Goal: Check status: Check status

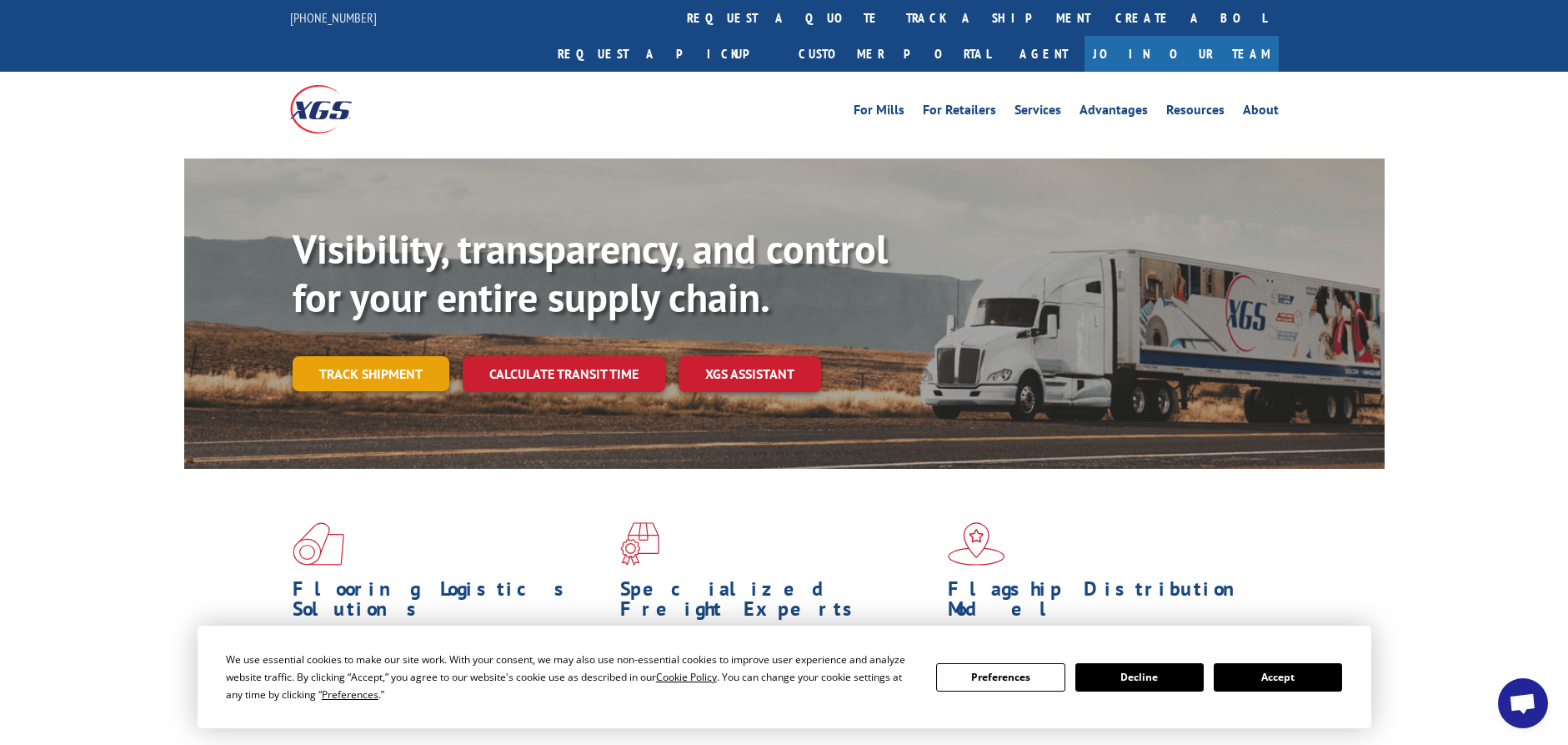
click at [363, 356] on link "Track shipment" at bounding box center [370, 374] width 157 height 35
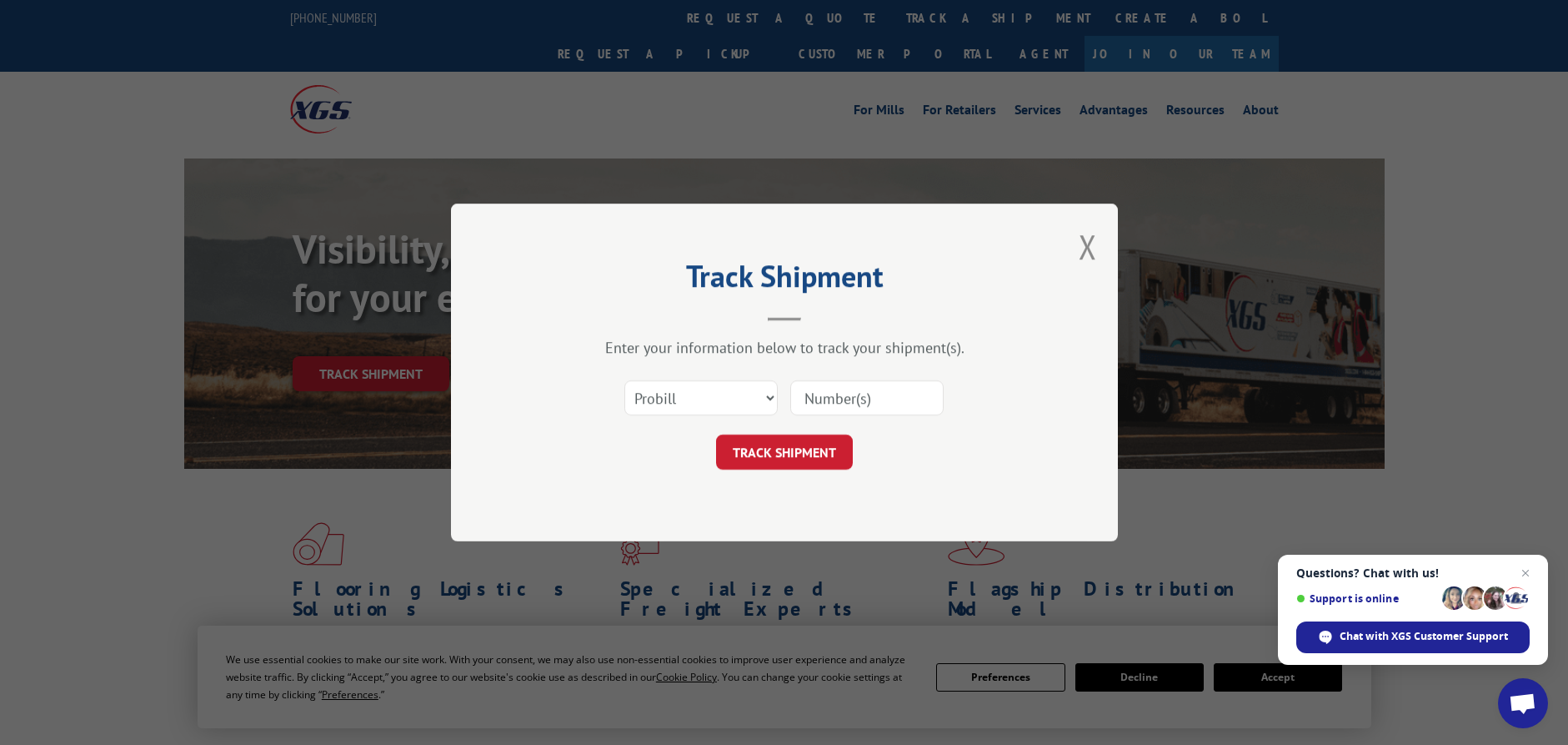
paste input "17523070S0303"
type input "17523070S0303"
click at [783, 449] on button "TRACK SHIPMENT" at bounding box center [784, 452] width 136 height 35
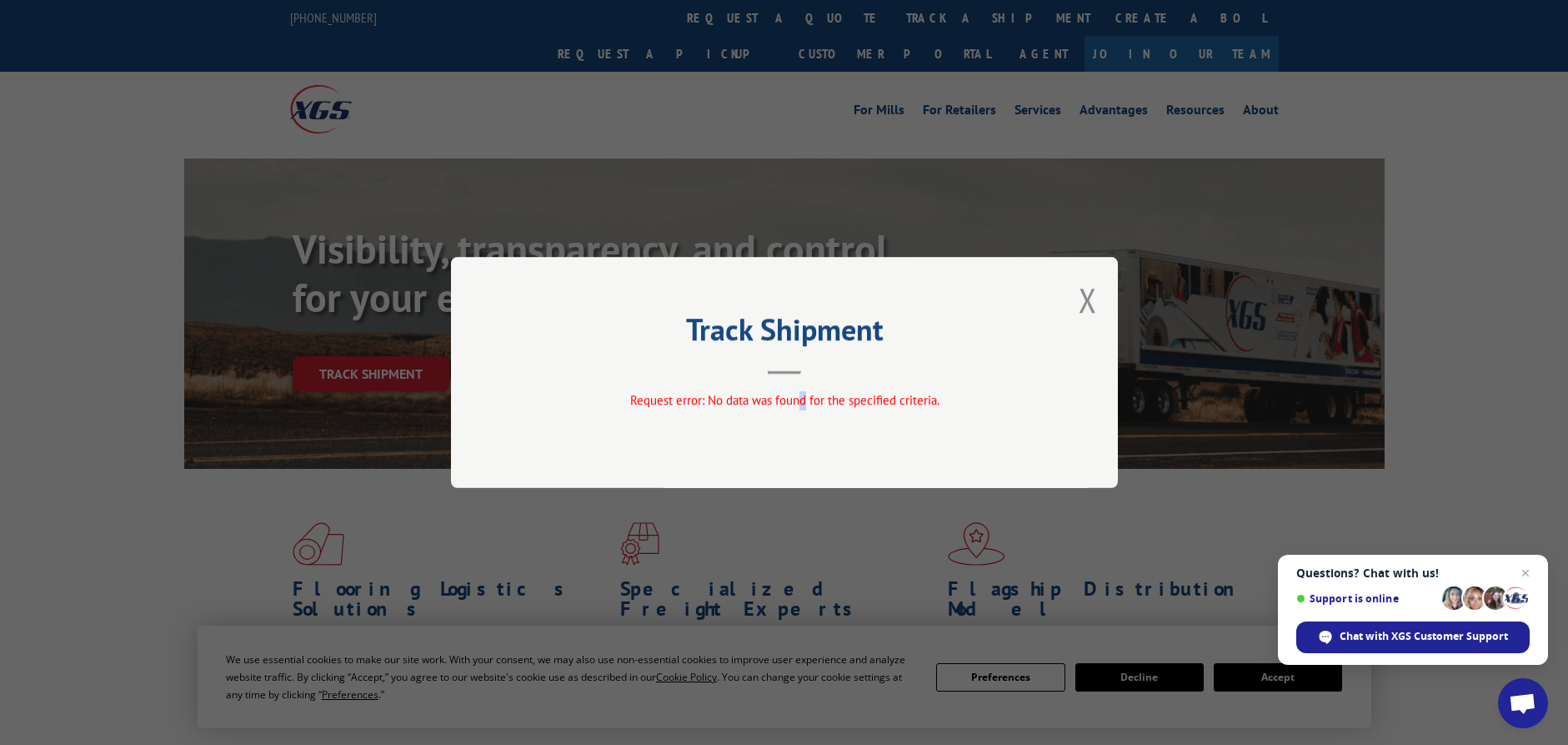
click at [803, 476] on div "Track Shipment Request error: No data was found for the specified criteria." at bounding box center [784, 372] width 667 height 231
click at [1093, 296] on button "Close modal" at bounding box center [1087, 300] width 18 height 44
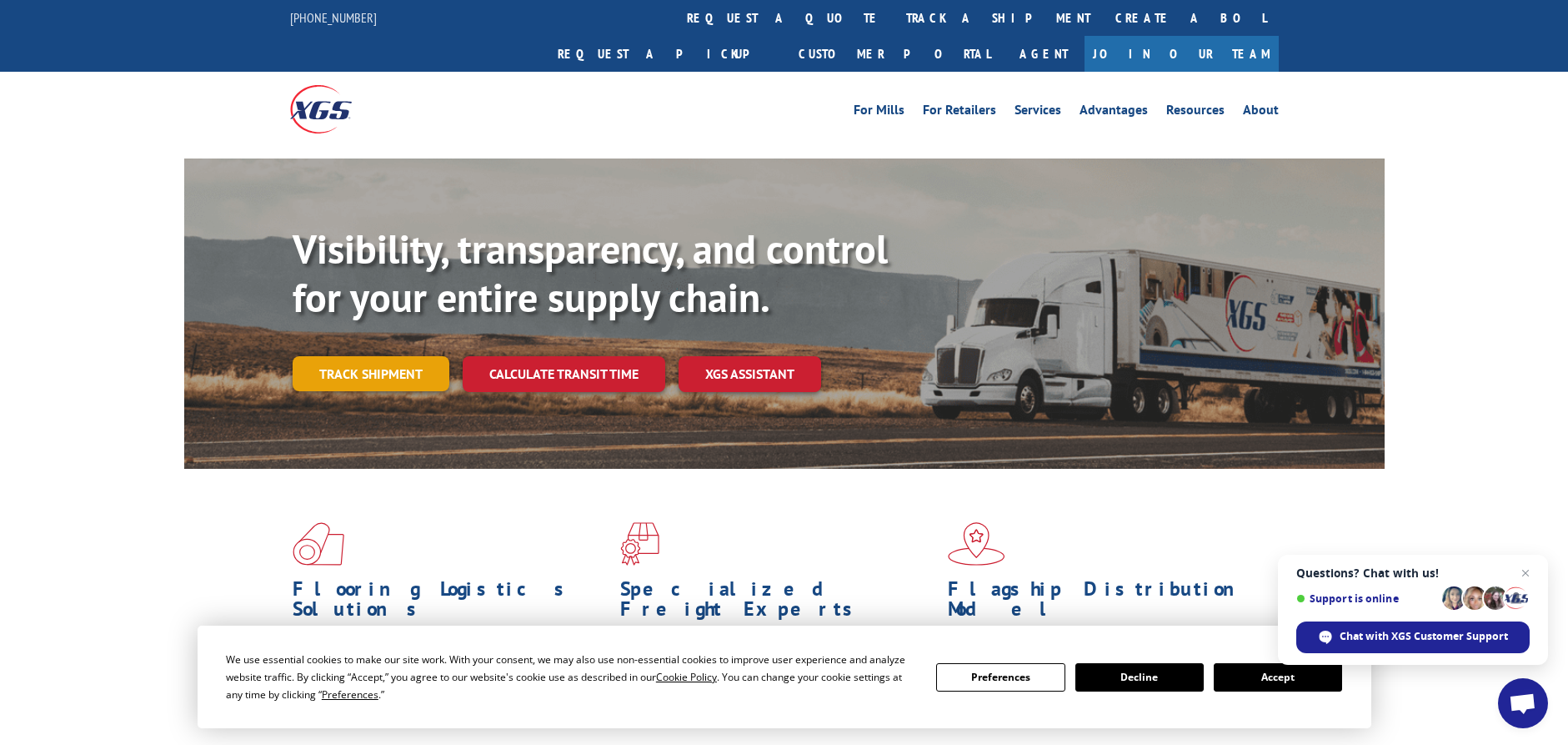
click at [375, 356] on link "Track shipment" at bounding box center [370, 374] width 157 height 35
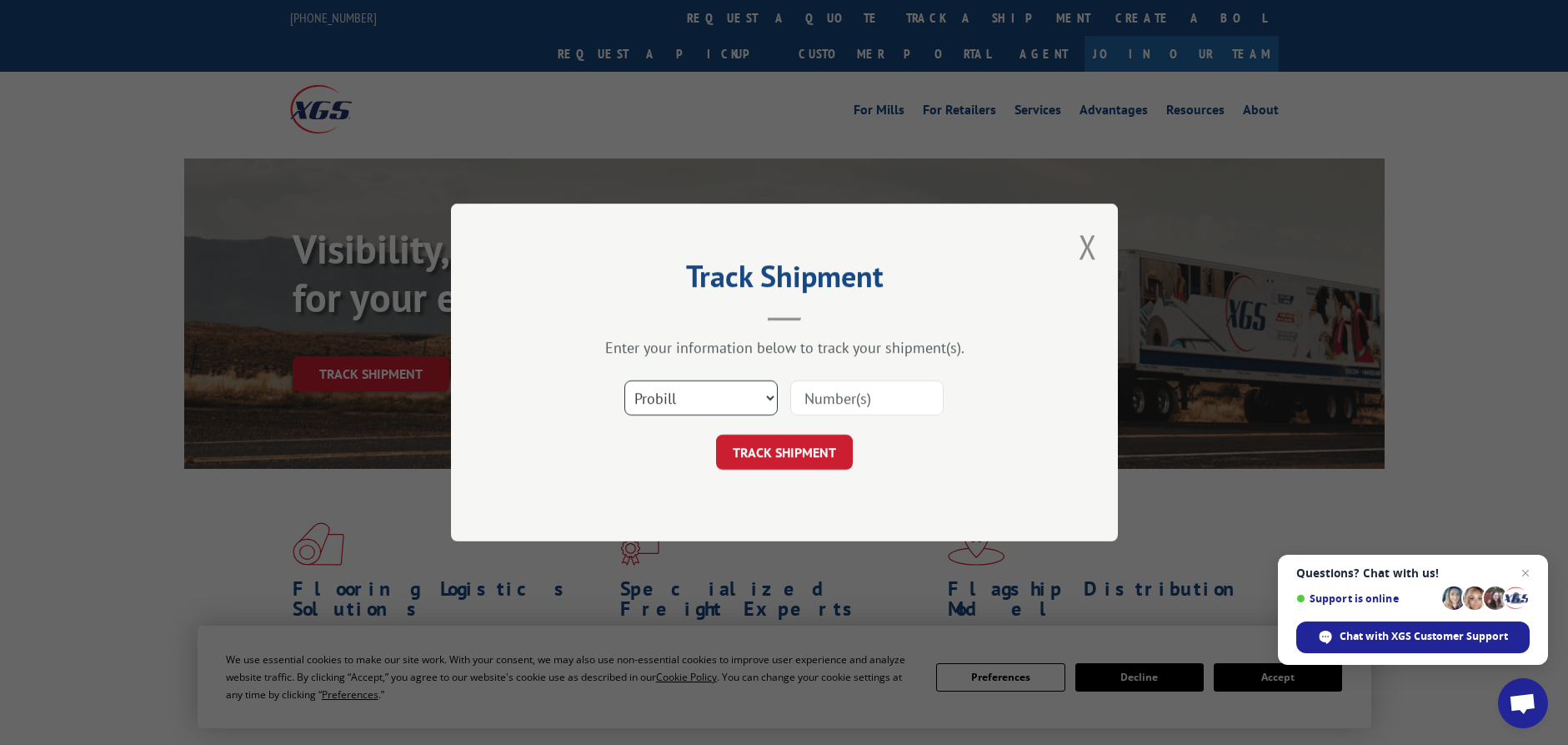
click at [706, 404] on select "Select category... Probill BOL PO" at bounding box center [701, 398] width 153 height 35
select select "po"
click at [625, 380] on select "Select category... Probill BOL PO" at bounding box center [701, 398] width 153 height 35
click at [868, 403] on input at bounding box center [866, 398] width 153 height 35
paste input "68523107"
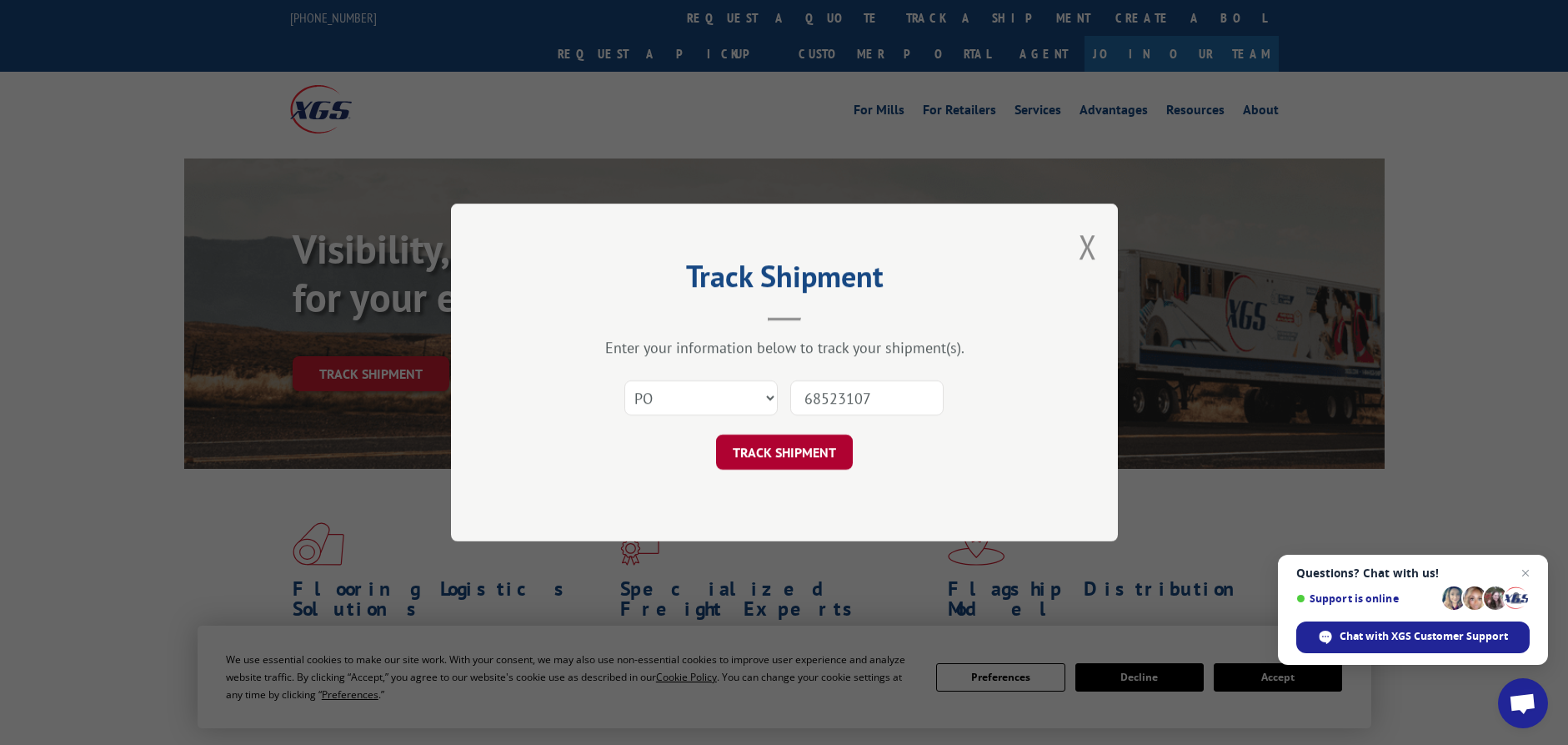
type input "68523107"
click at [759, 455] on button "TRACK SHIPMENT" at bounding box center [784, 452] width 136 height 35
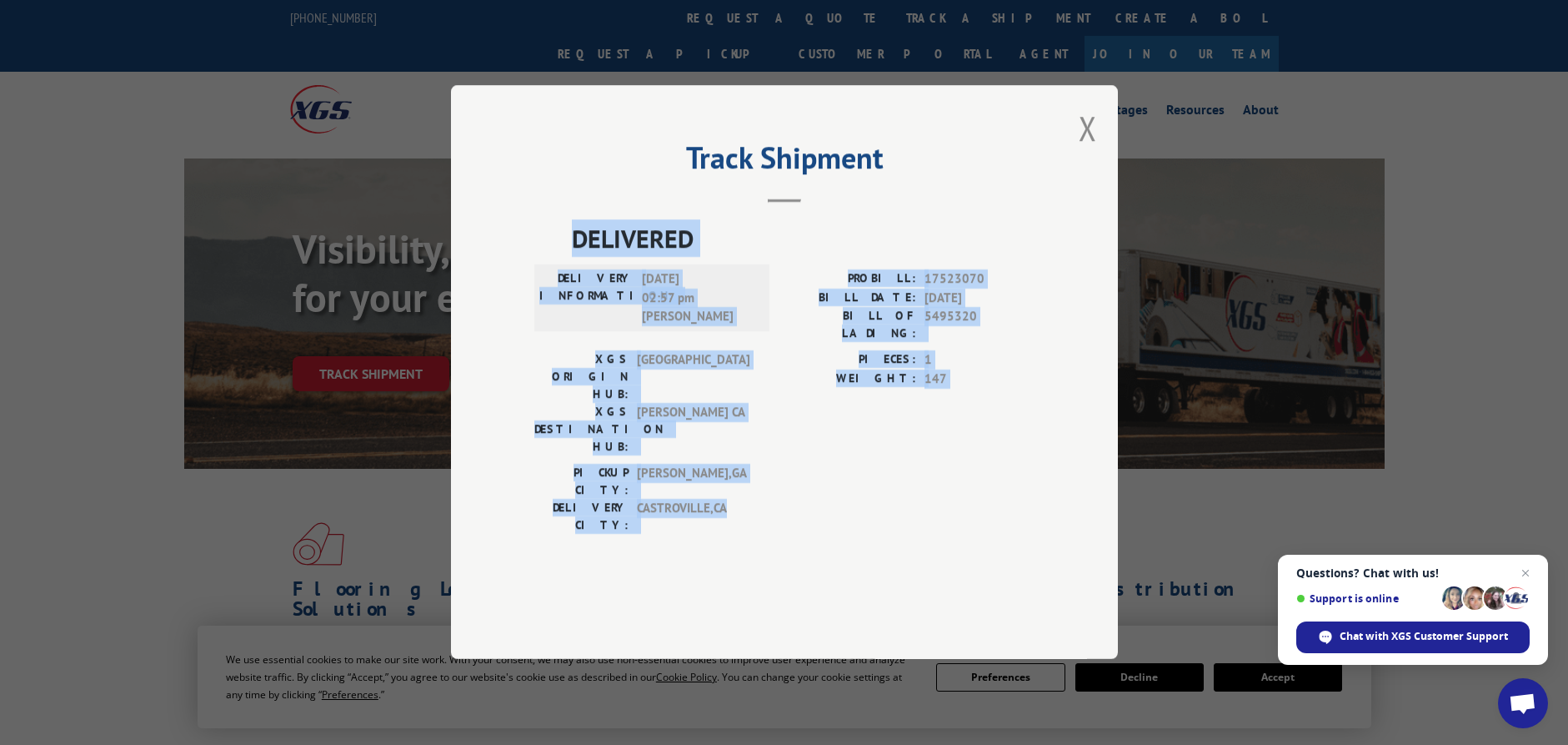
drag, startPoint x: 570, startPoint y: 290, endPoint x: 793, endPoint y: 517, distance: 318.2
click at [793, 517] on div "DELIVERED DELIVERY INFORMATION: [DATE] 02:57 pm [PERSON_NAME] PROBILL: 17523070…" at bounding box center [784, 403] width 500 height 367
copy div "DELIVERED DELIVERY INFORMATION: [DATE] 02:57 pm [PERSON_NAME] PROBILL: 17523070…"
click at [874, 527] on div "DELIVERED DELIVERY INFORMATION: [DATE] 02:57 pm [PERSON_NAME] PROBILL: 17523070…" at bounding box center [784, 403] width 500 height 367
click at [1089, 150] on button "Close modal" at bounding box center [1087, 128] width 18 height 44
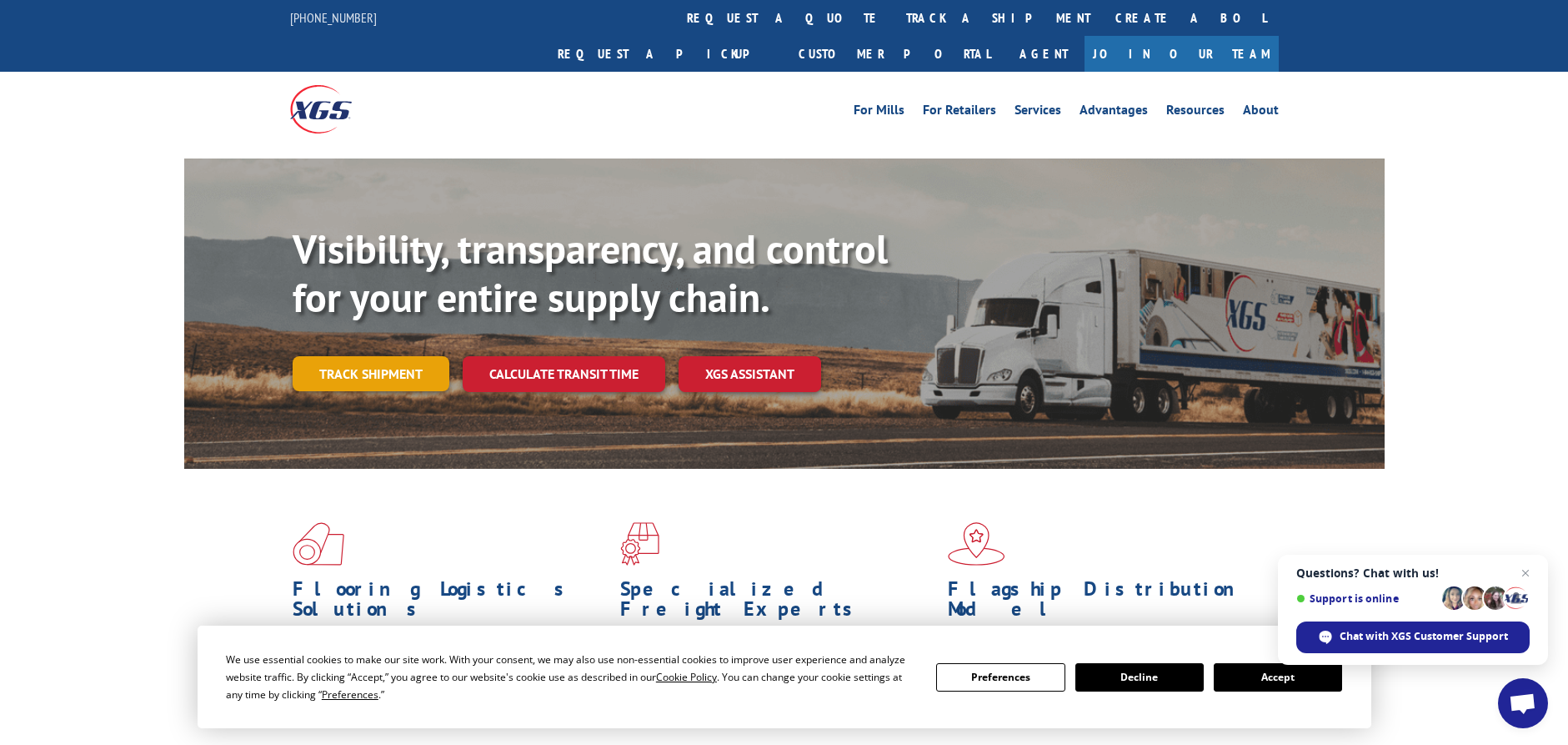
click at [341, 356] on link "Track shipment" at bounding box center [370, 374] width 157 height 35
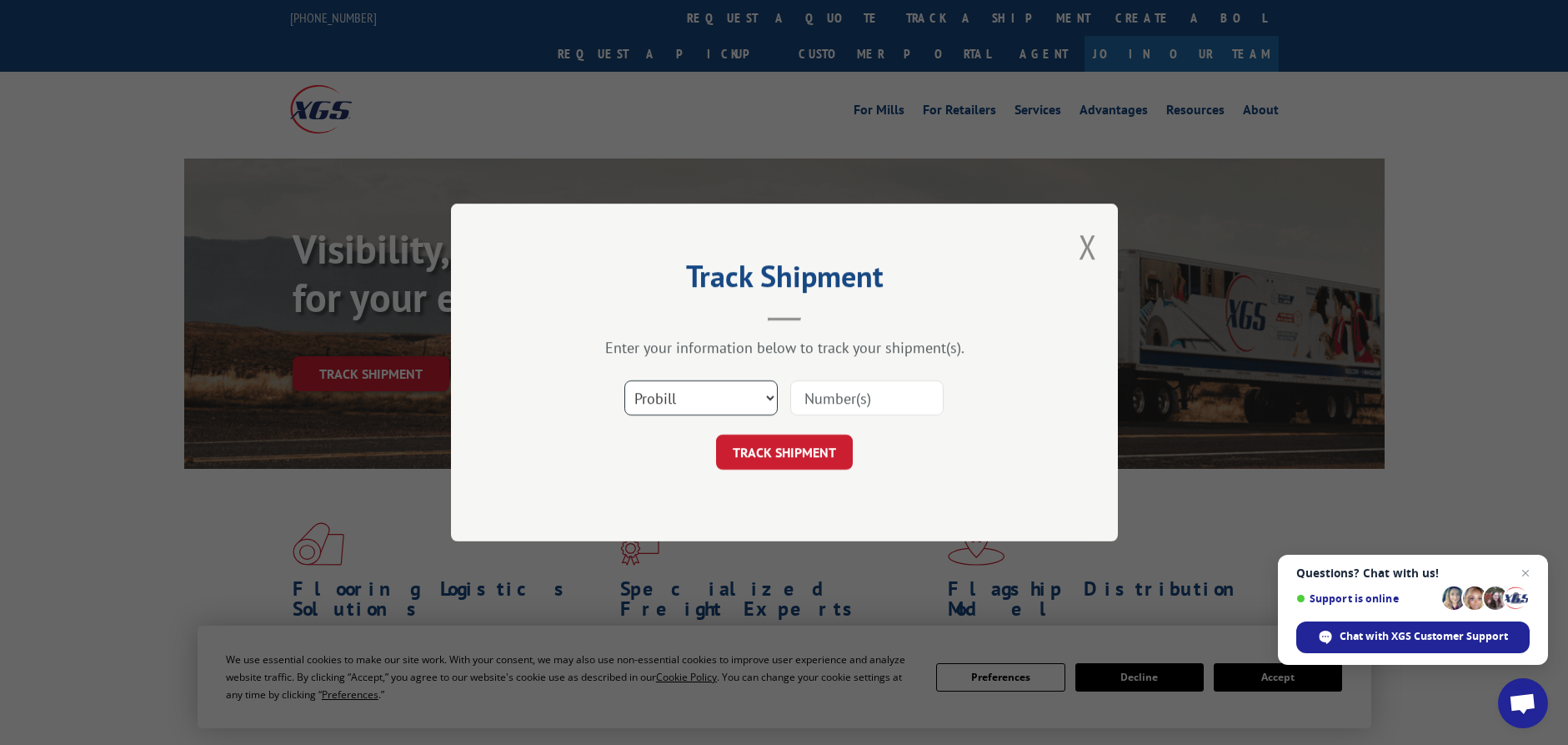
click at [691, 382] on select "Select category... Probill BOL PO" at bounding box center [701, 398] width 153 height 35
select select "po"
click at [625, 380] on select "Select category... Probill BOL PO" at bounding box center [701, 398] width 153 height 35
paste input "68523280"
type input "68523280"
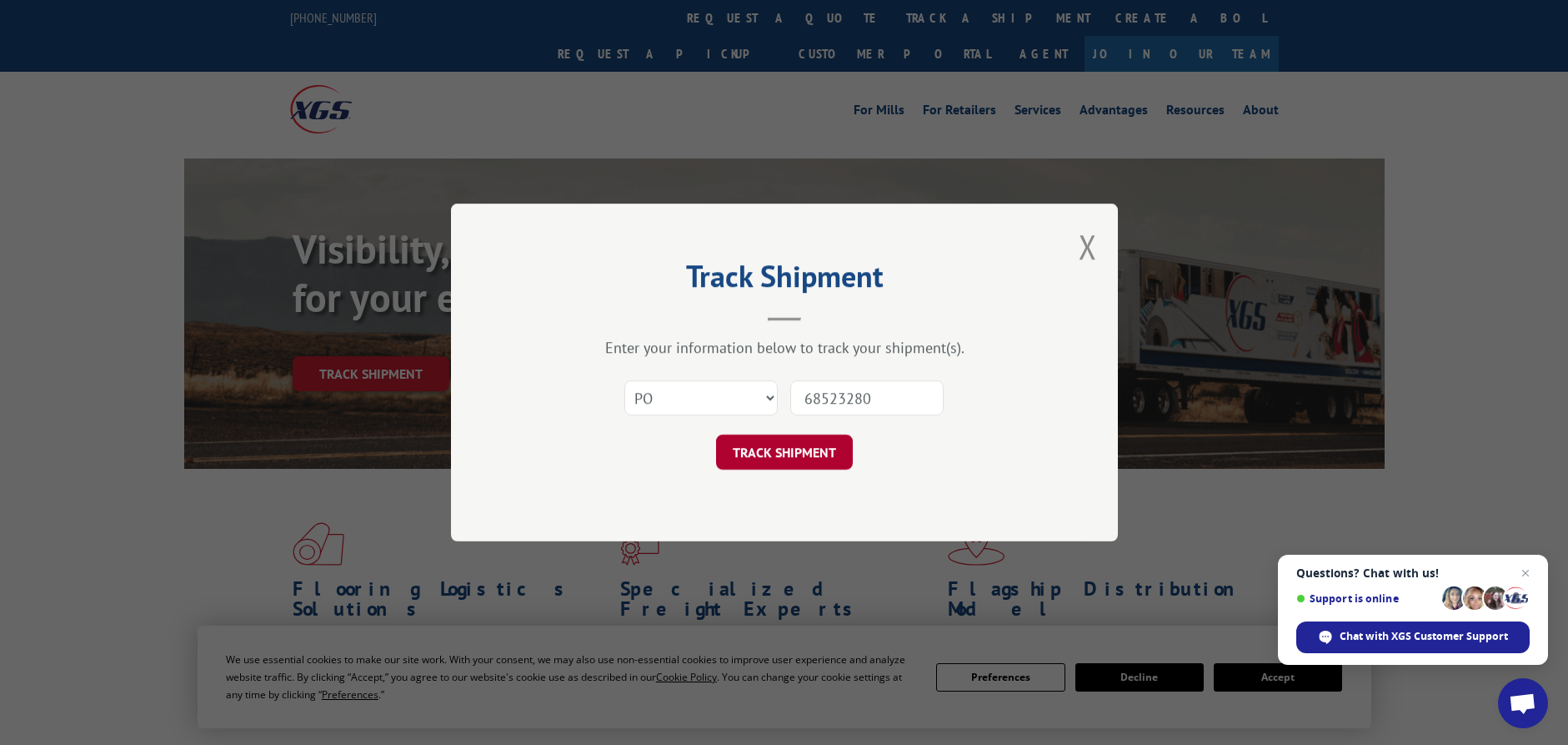
click at [805, 446] on button "TRACK SHIPMENT" at bounding box center [784, 452] width 136 height 35
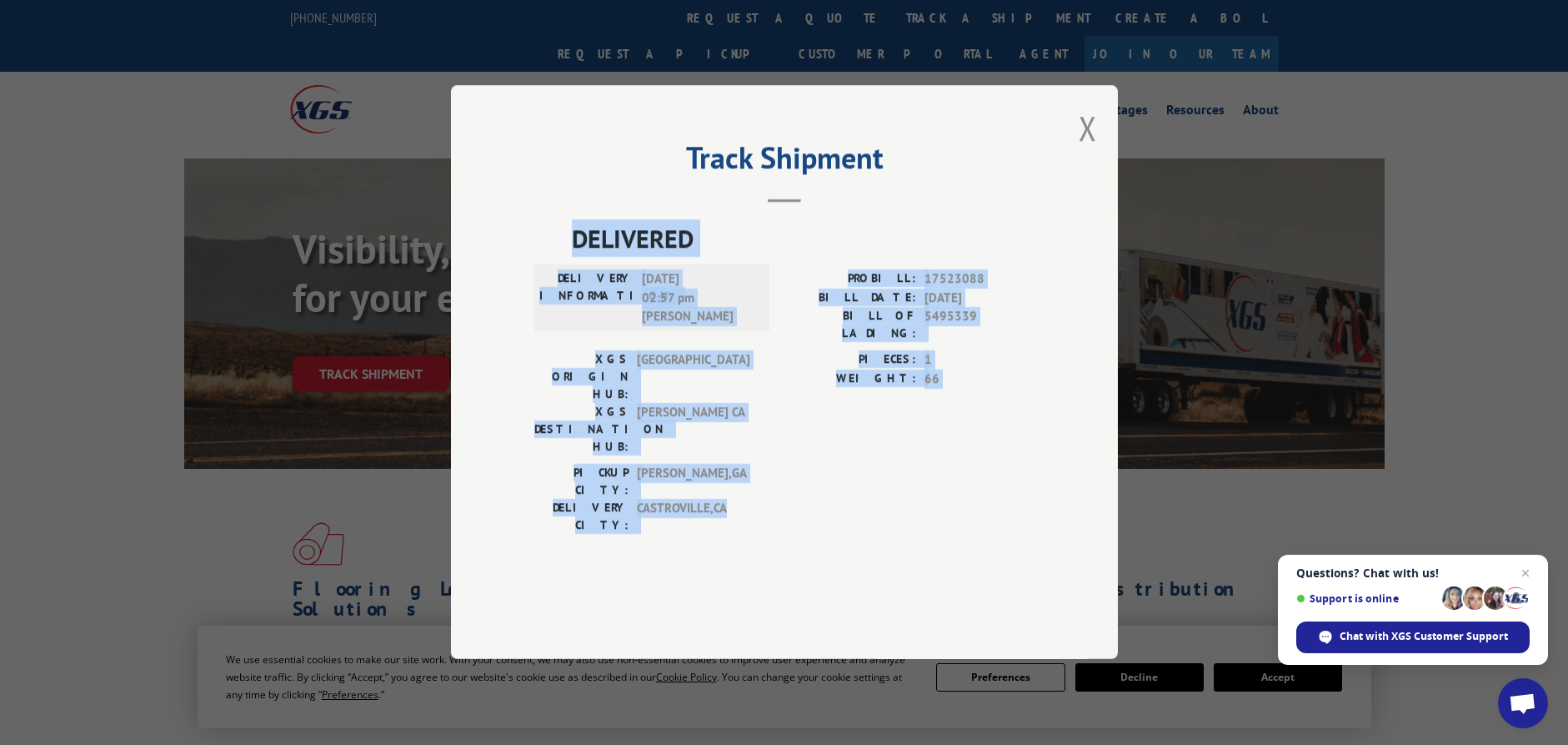
drag, startPoint x: 572, startPoint y: 283, endPoint x: 809, endPoint y: 482, distance: 309.5
click at [809, 482] on div "DELIVERED DELIVERY INFORMATION: [DATE] 02:57 pm [PERSON_NAME] PROBILL: 17523088…" at bounding box center [784, 381] width 500 height 323
copy div "DELIVERED DELIVERY INFORMATION: [DATE] 02:57 pm [PERSON_NAME] PROBILL: 17523088…"
click at [314, 413] on div "Track Shipment DELIVERED DELIVERY INFORMATION: [DATE] 02:57 pm [PERSON_NAME]: 1…" at bounding box center [784, 372] width 1568 height 745
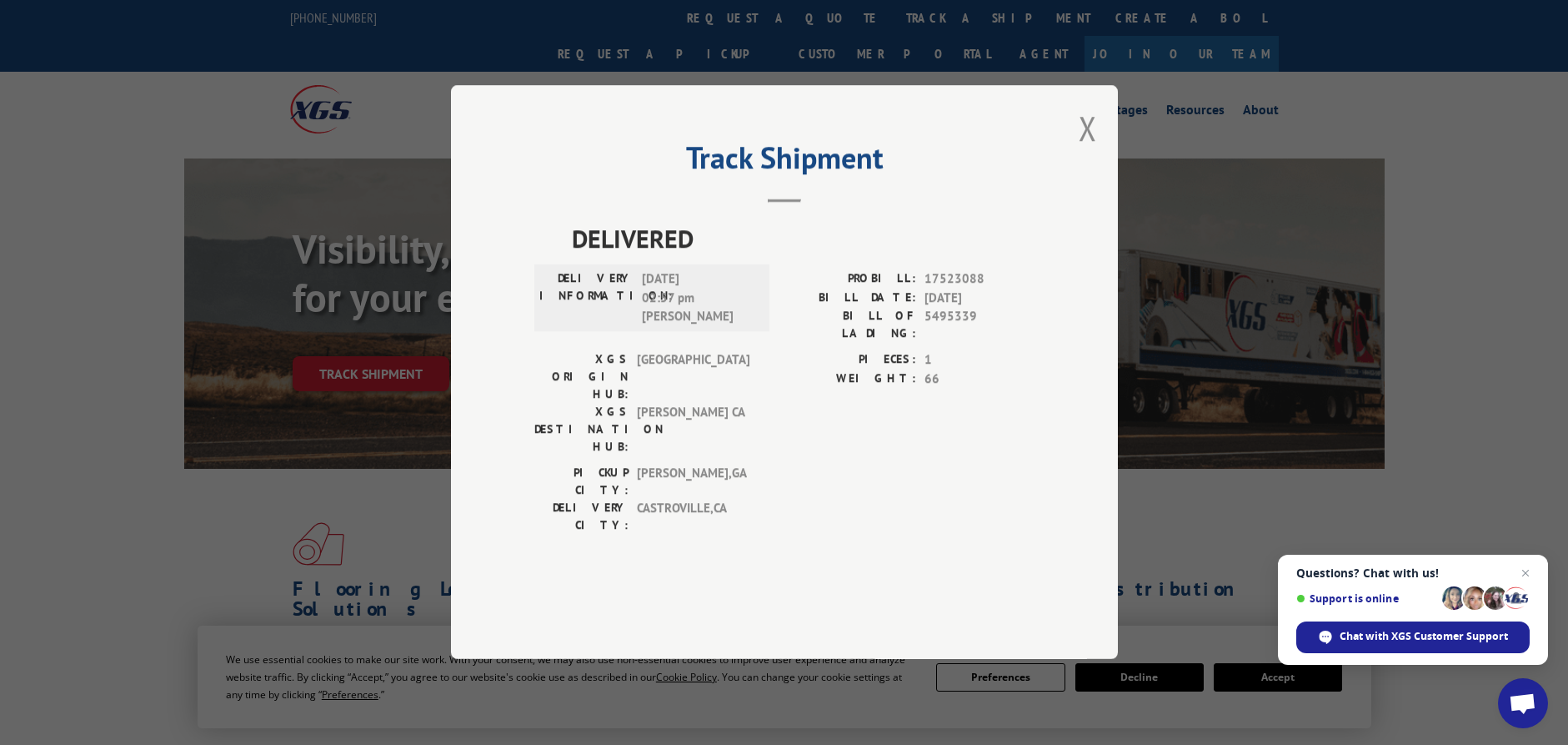
click at [236, 243] on div "Track Shipment DELIVERED DELIVERY INFORMATION: [DATE] 02:57 pm [PERSON_NAME]: 1…" at bounding box center [784, 372] width 1568 height 745
click at [1087, 150] on button "Close modal" at bounding box center [1087, 128] width 18 height 44
